Goal: Transaction & Acquisition: Subscribe to service/newsletter

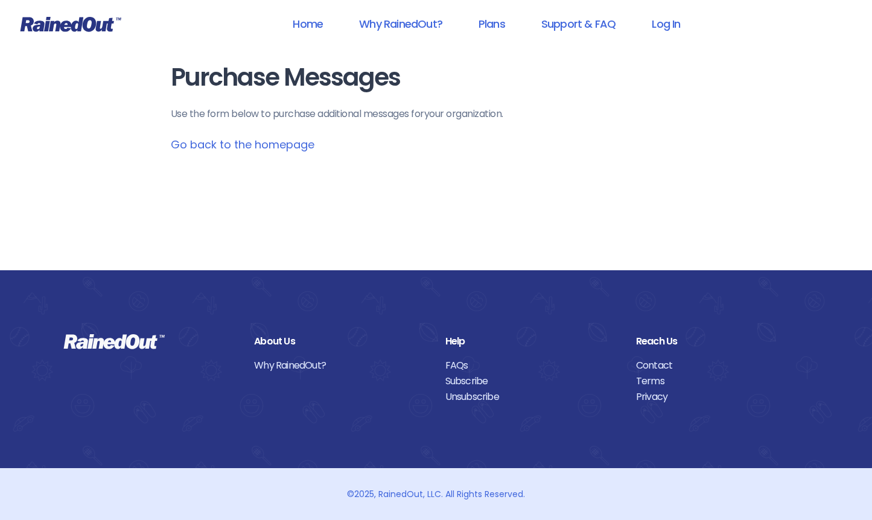
click at [211, 145] on link "Go back to the homepage" at bounding box center [243, 144] width 144 height 15
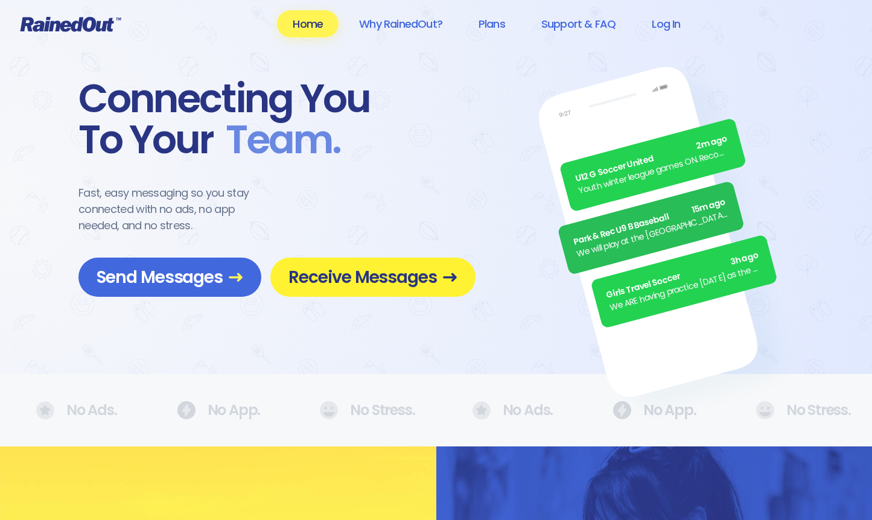
click at [419, 278] on span "Receive Messages" at bounding box center [372, 277] width 169 height 21
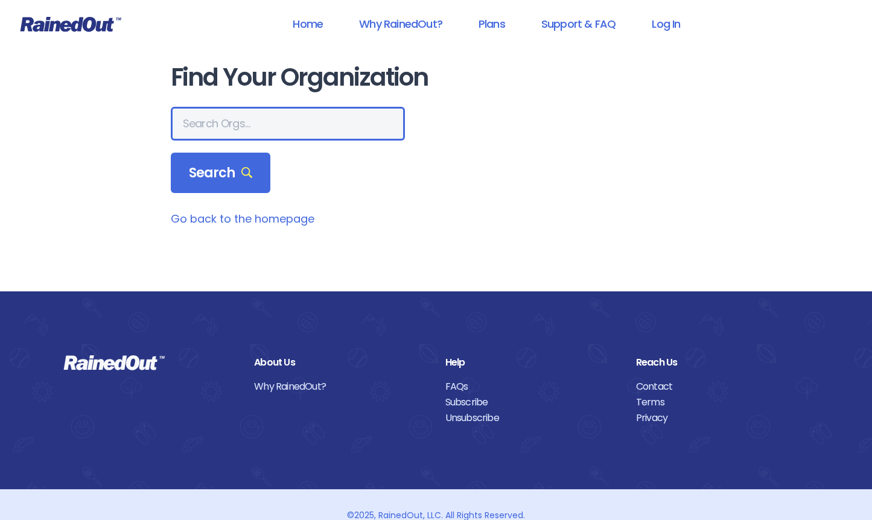
click at [258, 121] on input "text" at bounding box center [288, 124] width 234 height 34
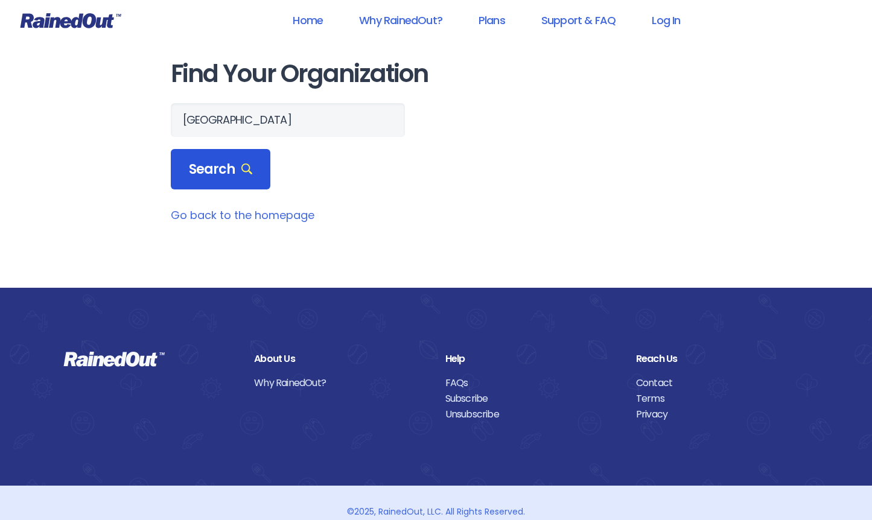
click at [189, 164] on span "Search" at bounding box center [221, 169] width 64 height 17
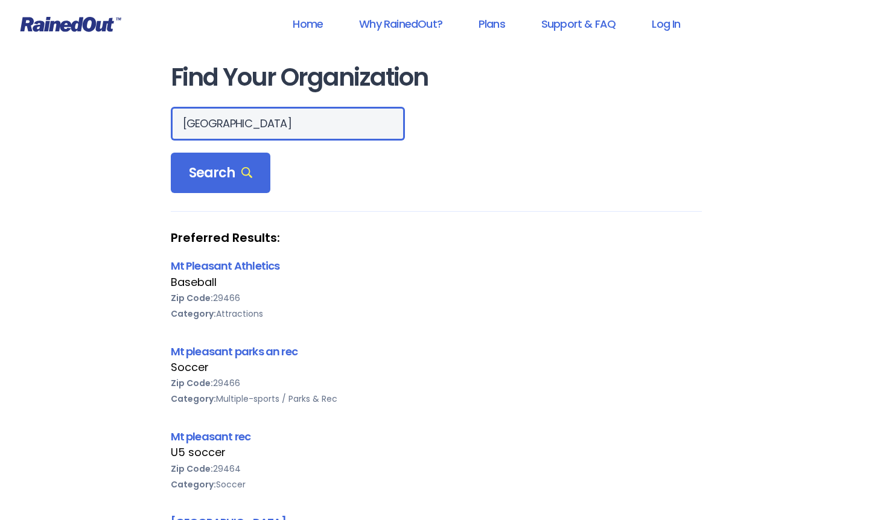
drag, startPoint x: 243, startPoint y: 125, endPoint x: 179, endPoint y: 124, distance: 64.0
click at [179, 124] on input "[GEOGRAPHIC_DATA]" at bounding box center [288, 124] width 234 height 34
type input "29464"
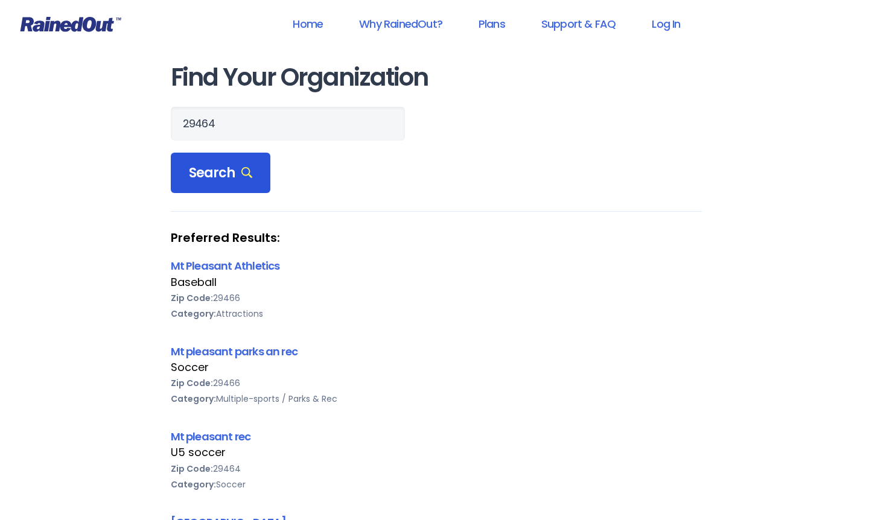
click at [191, 182] on span "Search" at bounding box center [221, 173] width 64 height 17
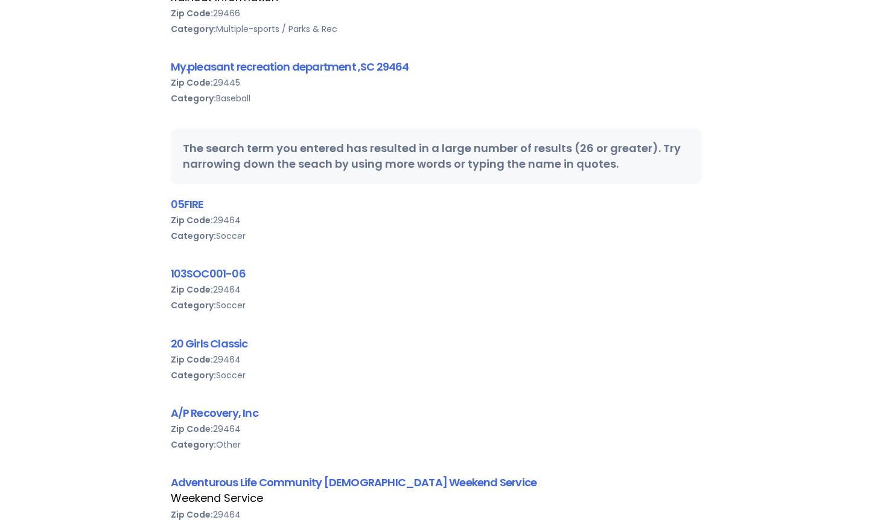
scroll to position [29, 0]
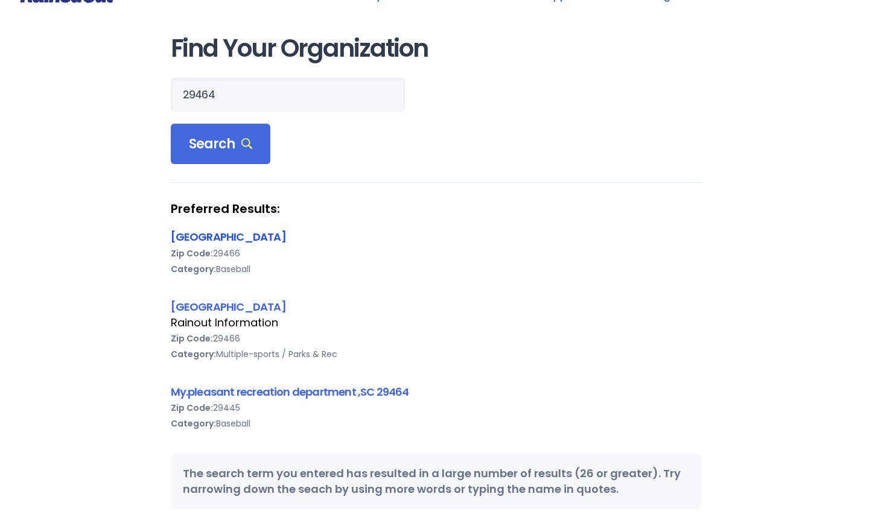
click at [250, 234] on link "[GEOGRAPHIC_DATA]" at bounding box center [228, 236] width 115 height 15
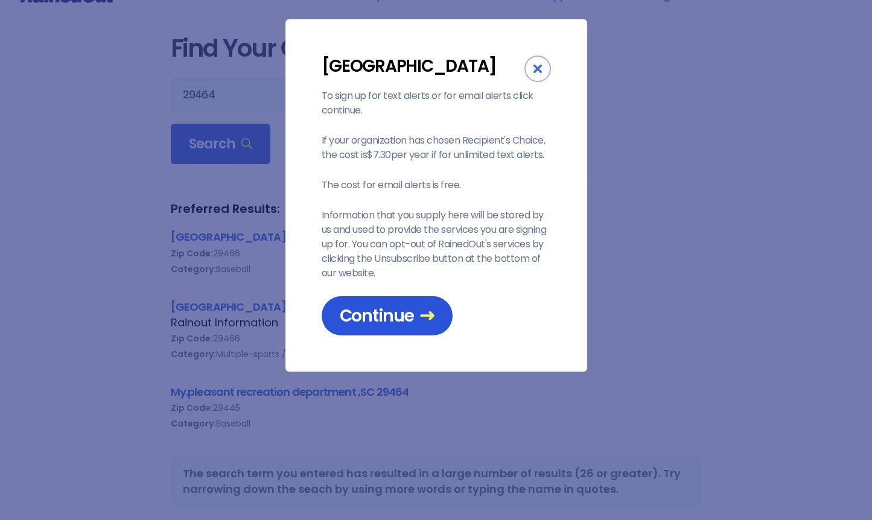
drag, startPoint x: 376, startPoint y: 358, endPoint x: 378, endPoint y: 352, distance: 6.3
click at [535, 70] on icon "Close" at bounding box center [537, 69] width 8 height 8
